Goal: Task Accomplishment & Management: Manage account settings

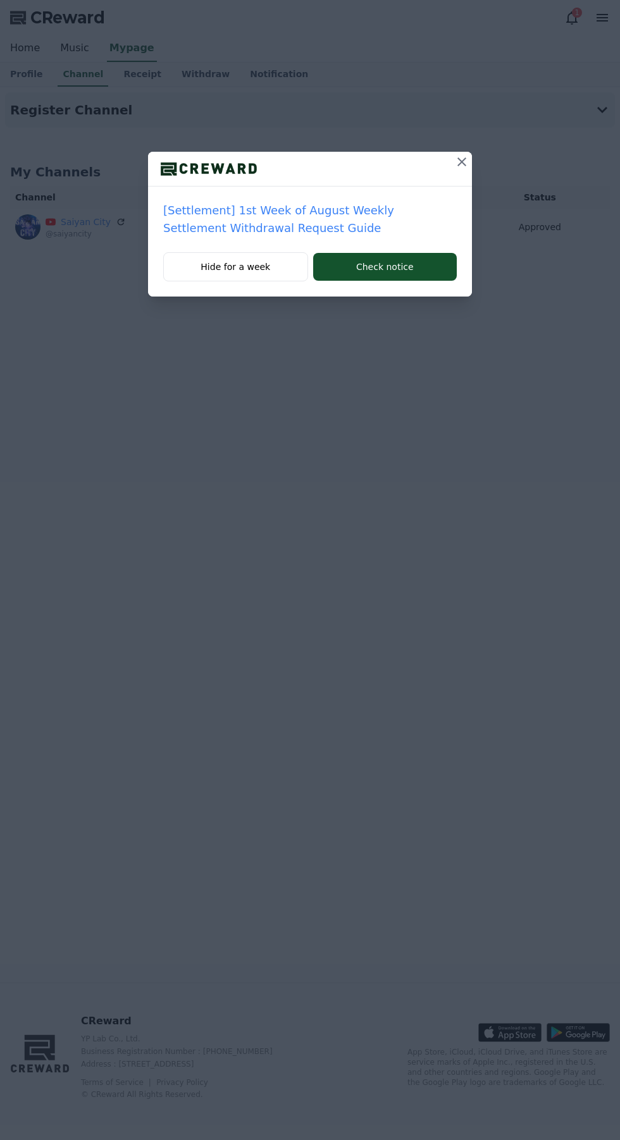
click at [463, 162] on icon at bounding box center [461, 161] width 15 height 15
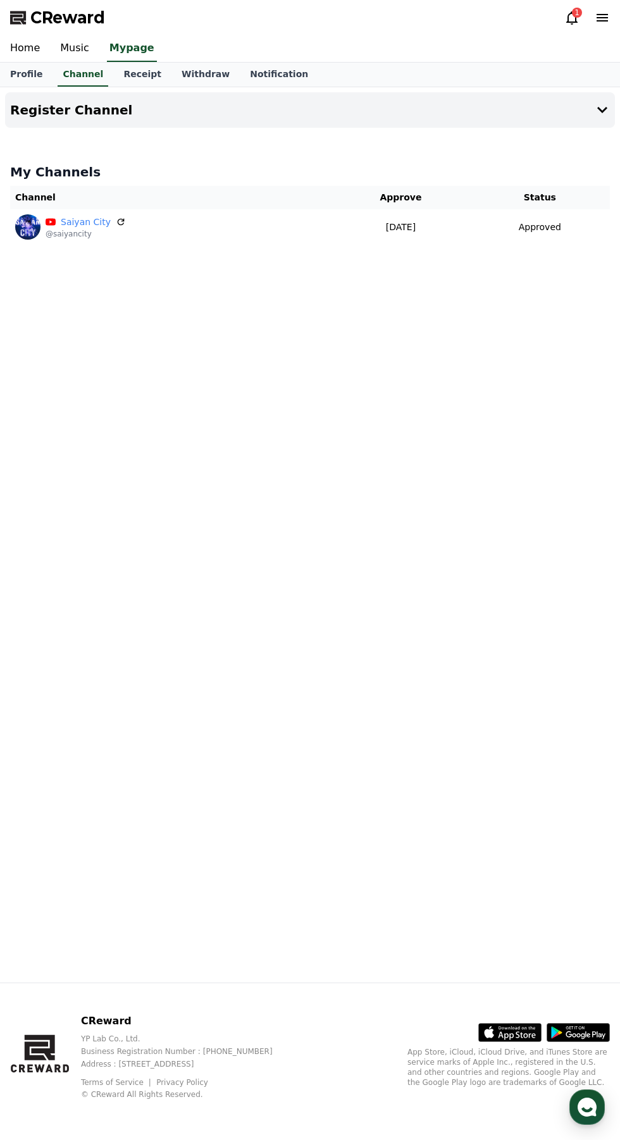
click at [72, 44] on link "Music" at bounding box center [74, 48] width 49 height 27
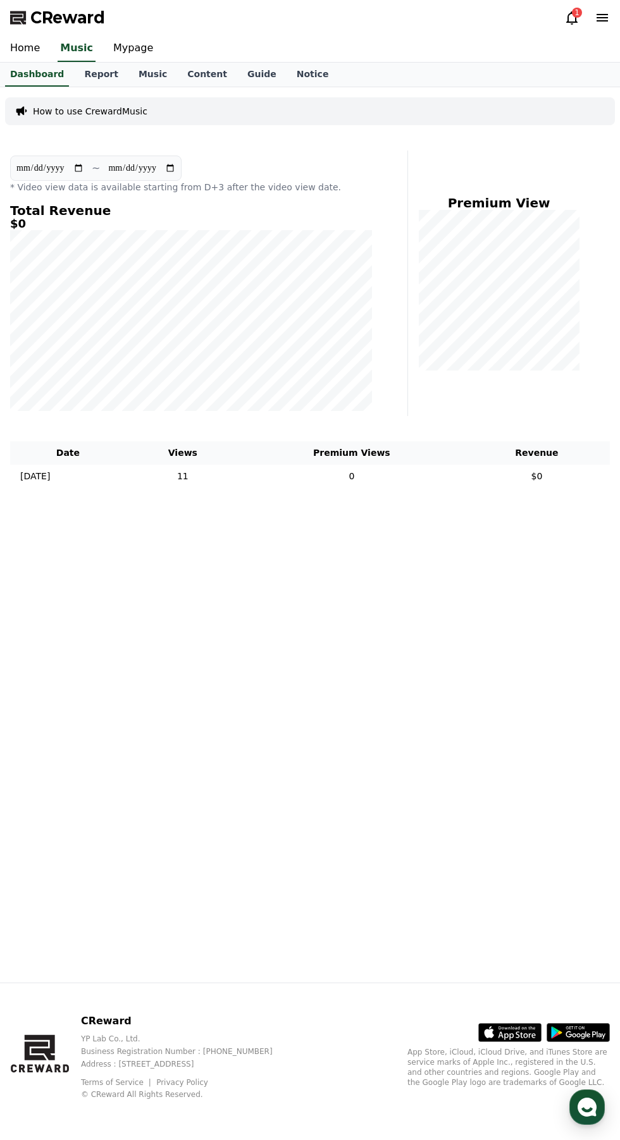
click at [99, 71] on link "Report" at bounding box center [101, 75] width 54 height 24
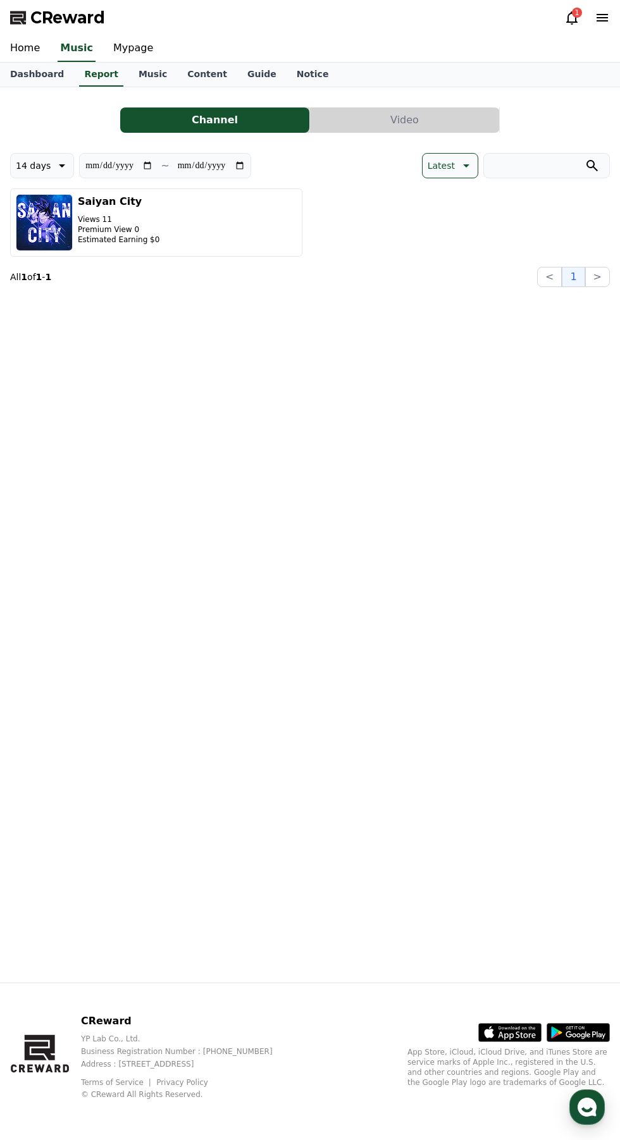
click at [572, 15] on div "1" at bounding box center [577, 13] width 10 height 10
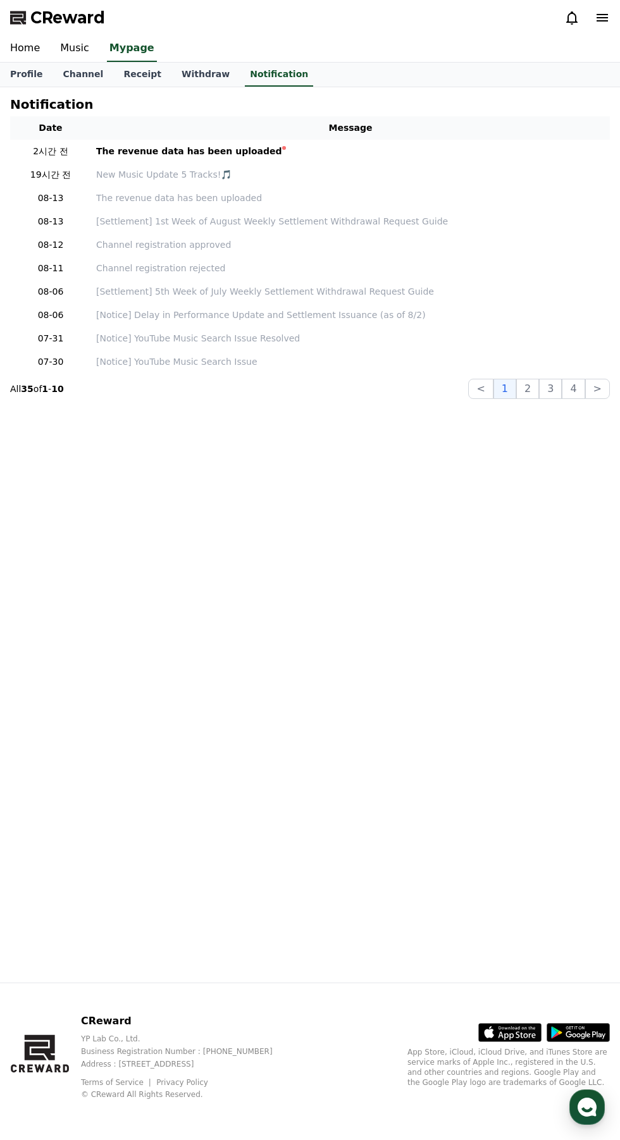
click at [83, 69] on link "Channel" at bounding box center [83, 75] width 61 height 24
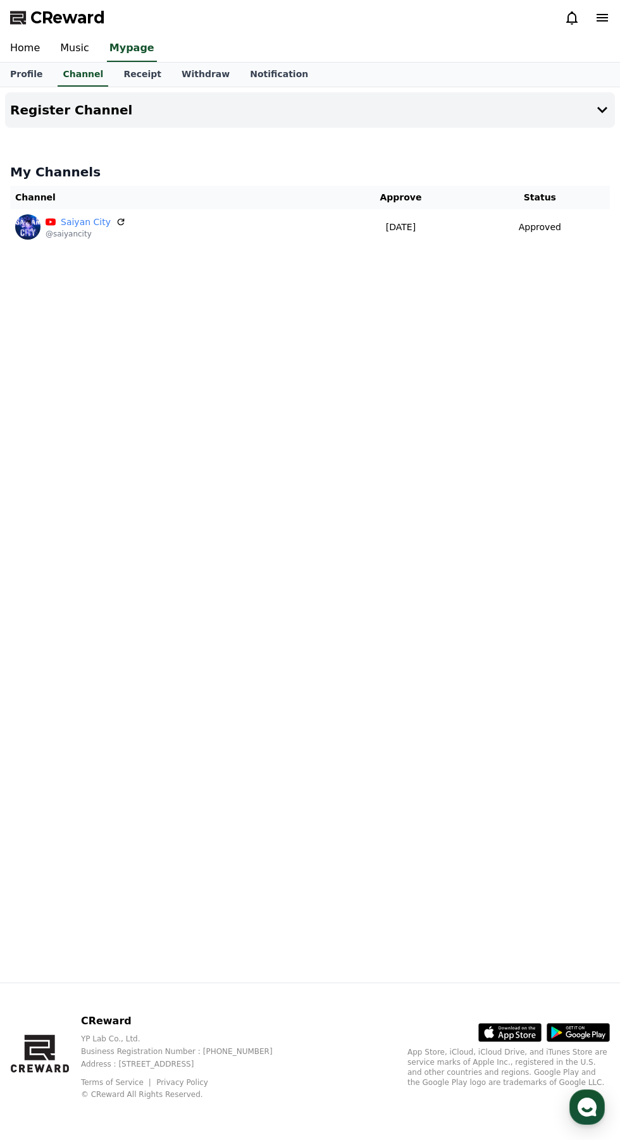
click at [82, 42] on link "Music" at bounding box center [74, 48] width 49 height 27
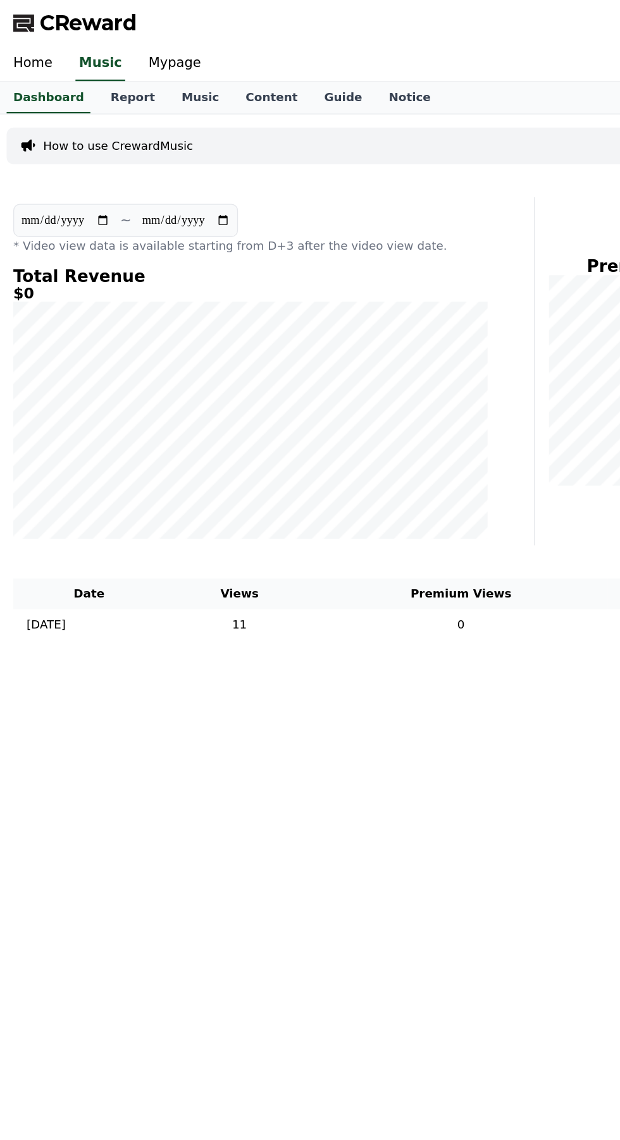
click at [106, 76] on link "Report" at bounding box center [101, 75] width 54 height 24
